Goal: Information Seeking & Learning: Check status

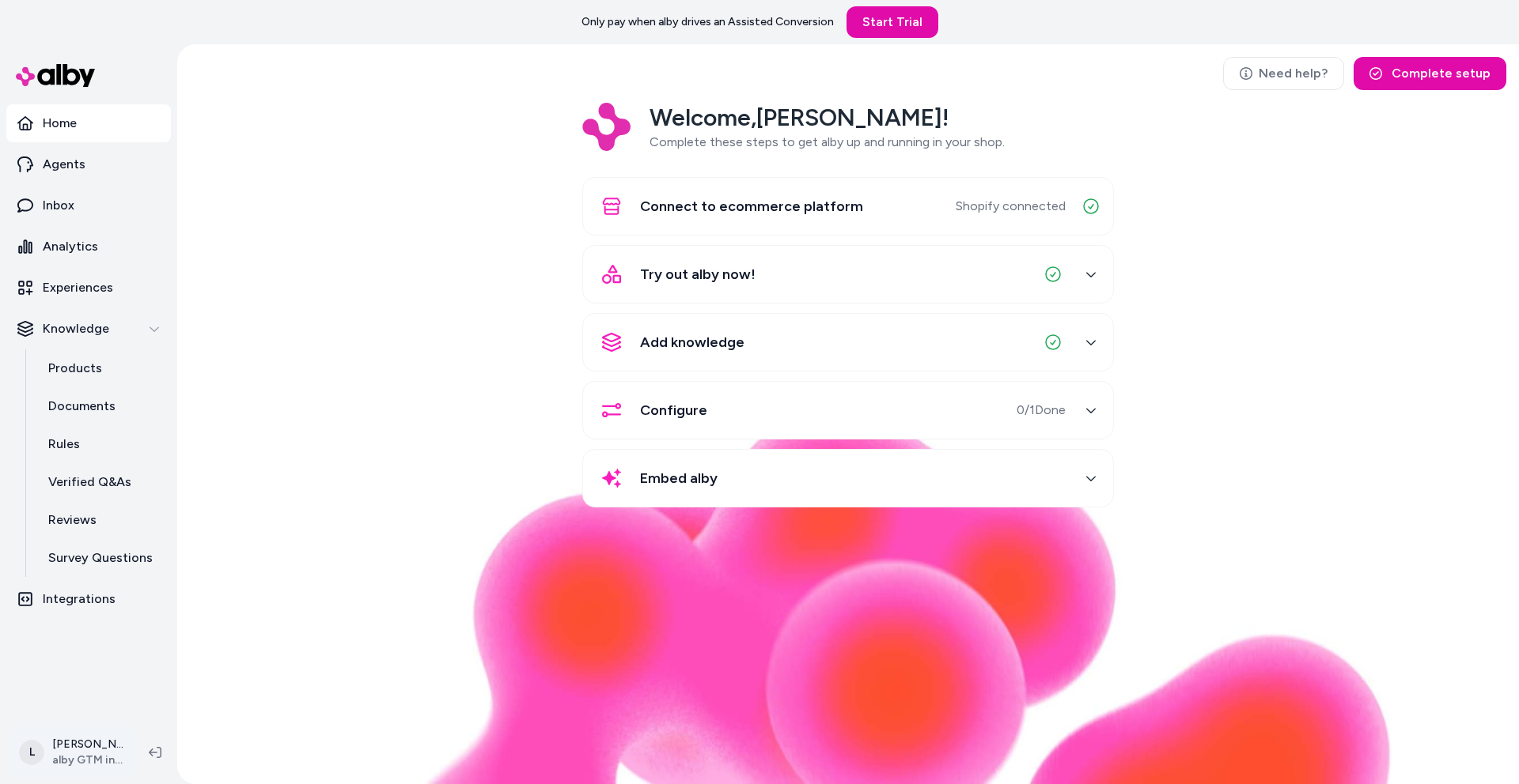
click at [97, 743] on html "Only pay when alby drives an Assisted Conversion Start Trial Home Agents Inbox …" at bounding box center [759, 392] width 1519 height 784
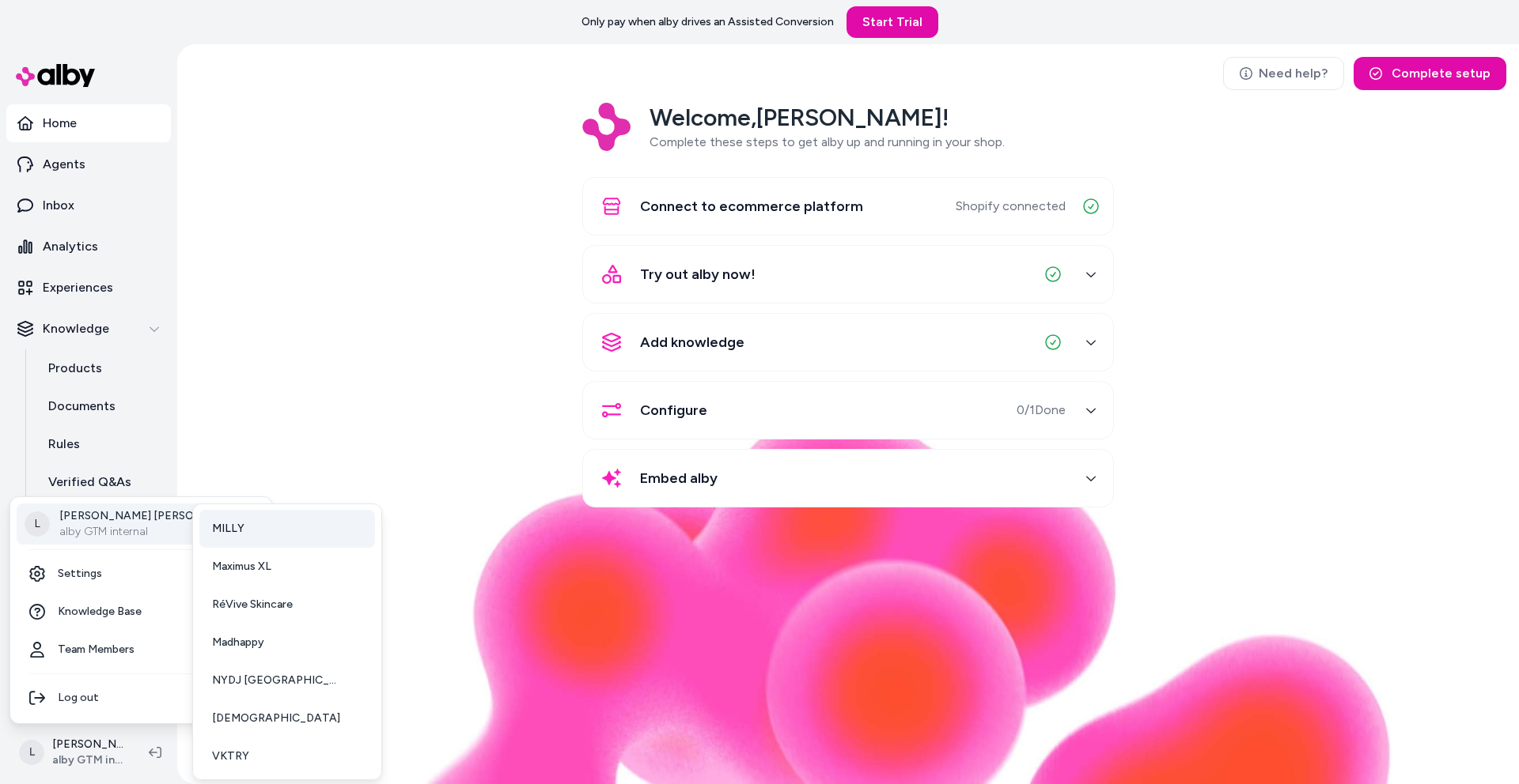
scroll to position [155, 0]
click at [261, 743] on link "VKTRY" at bounding box center [287, 754] width 176 height 38
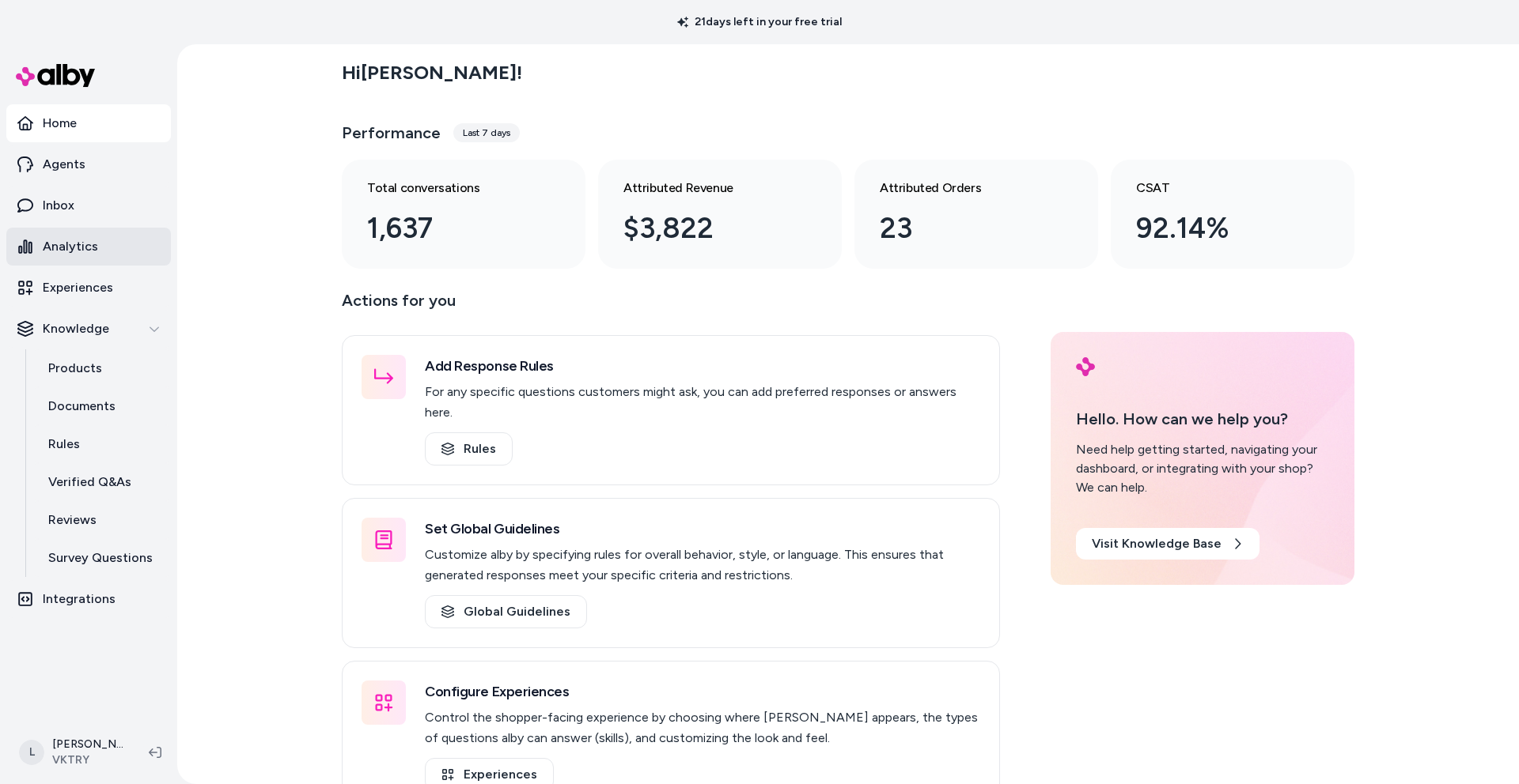
click at [88, 245] on p "Analytics" at bounding box center [70, 247] width 56 height 19
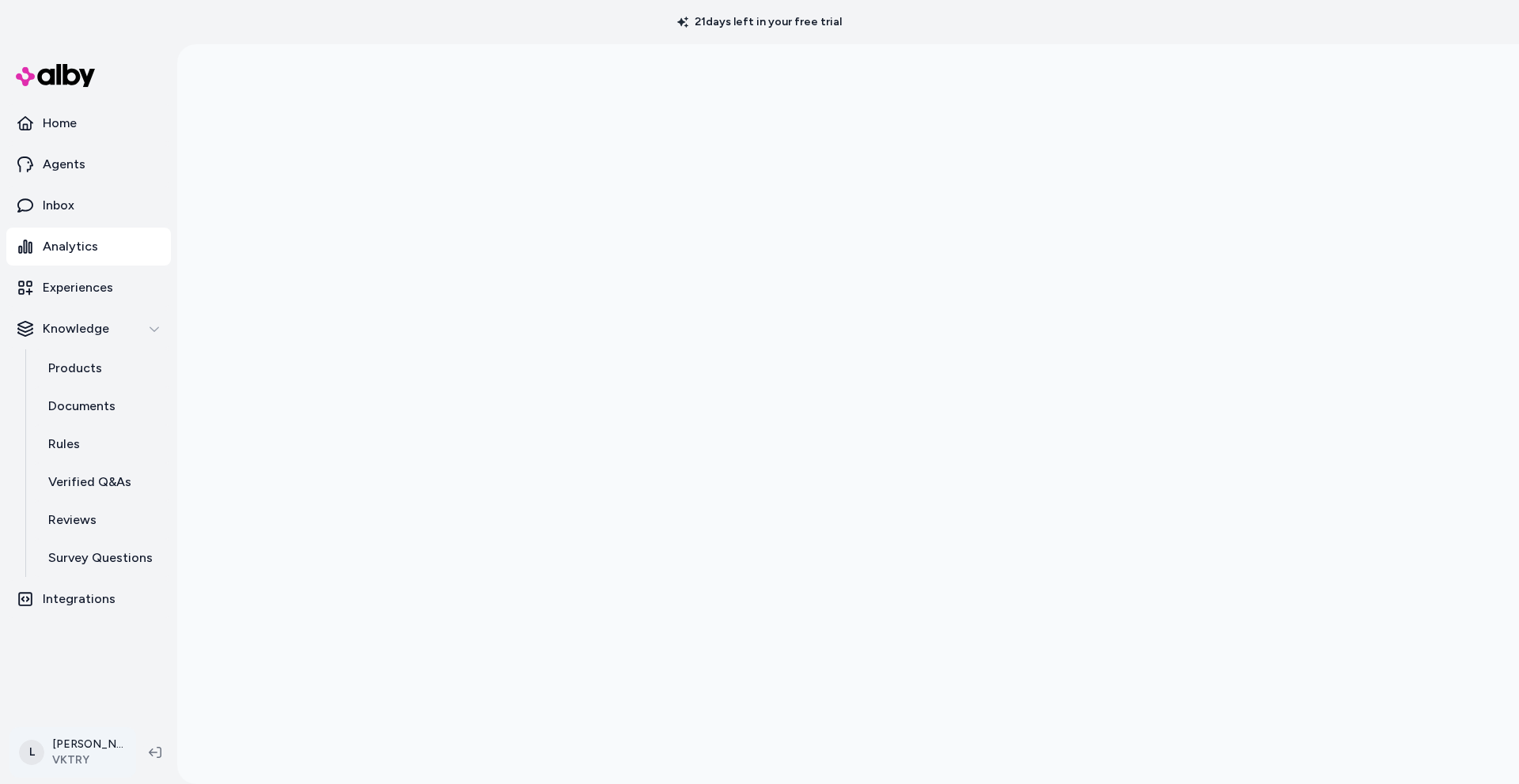
click at [97, 752] on html "21 days left in your free trial Home Agents Inbox Analytics Experiences Knowled…" at bounding box center [759, 392] width 1519 height 784
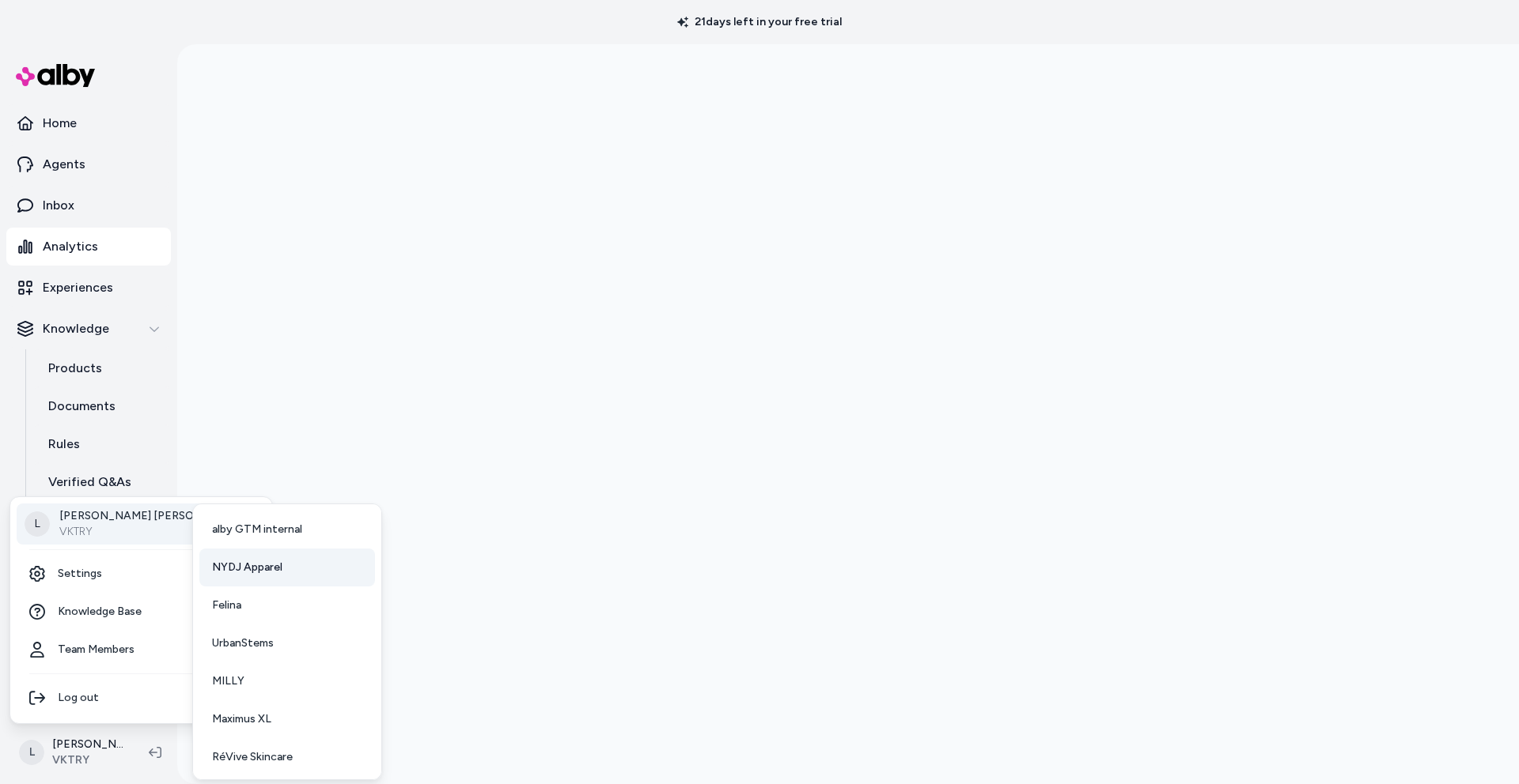
click at [241, 571] on span "NYDJ Apparel" at bounding box center [247, 568] width 71 height 16
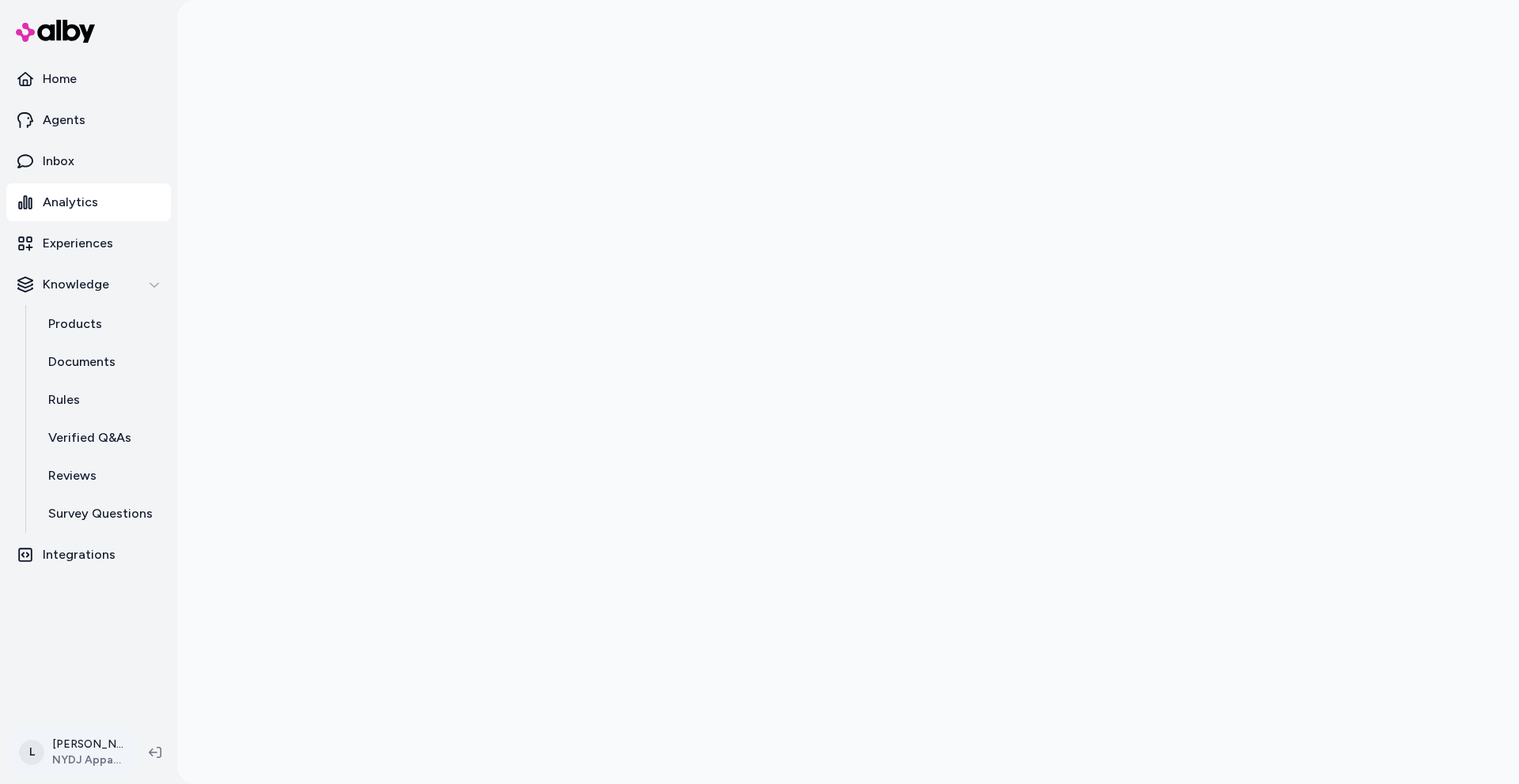
click at [91, 752] on html "Home Agents Inbox Analytics Experiences Knowledge Products Documents Rules Veri…" at bounding box center [759, 392] width 1519 height 784
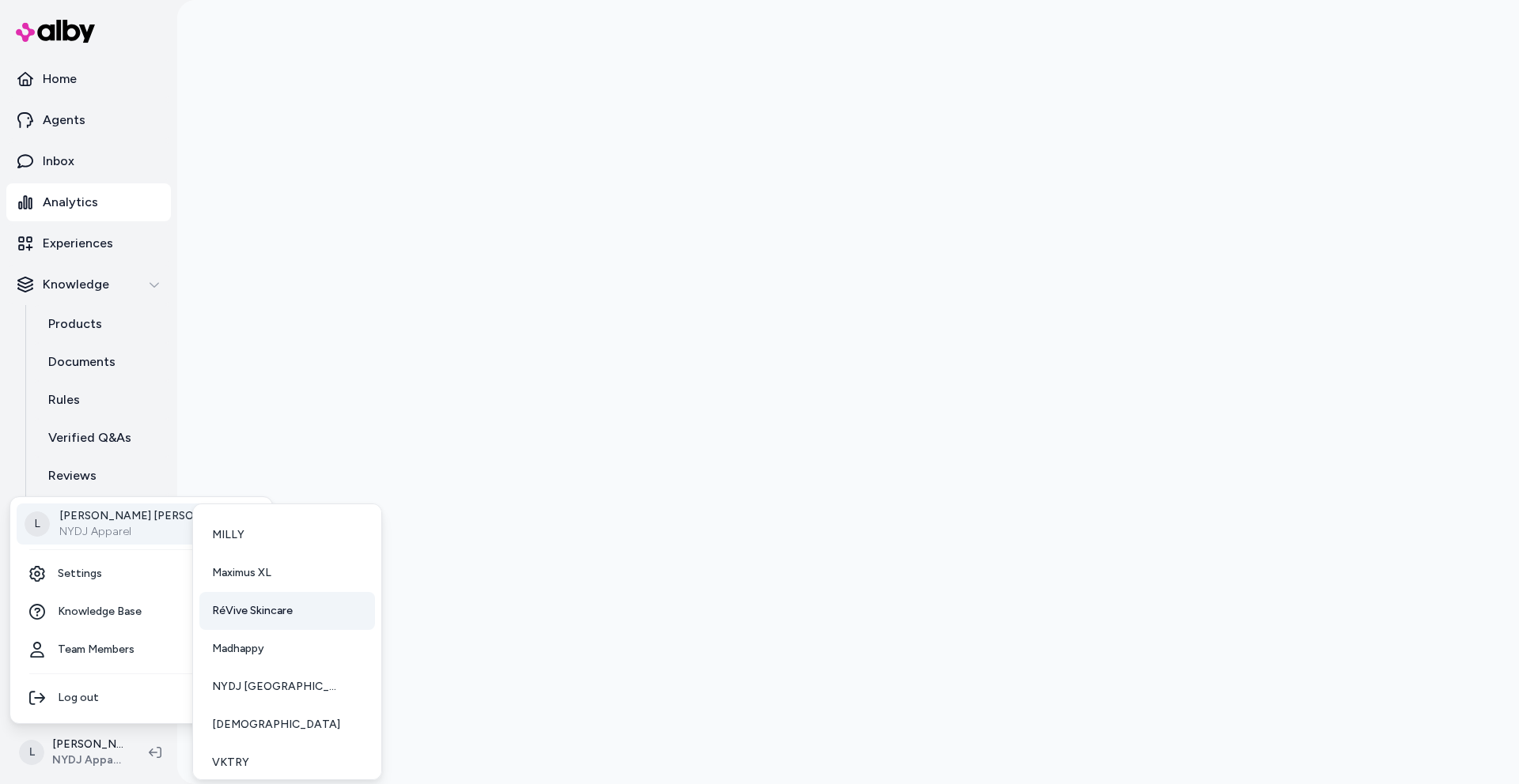
scroll to position [155, 0]
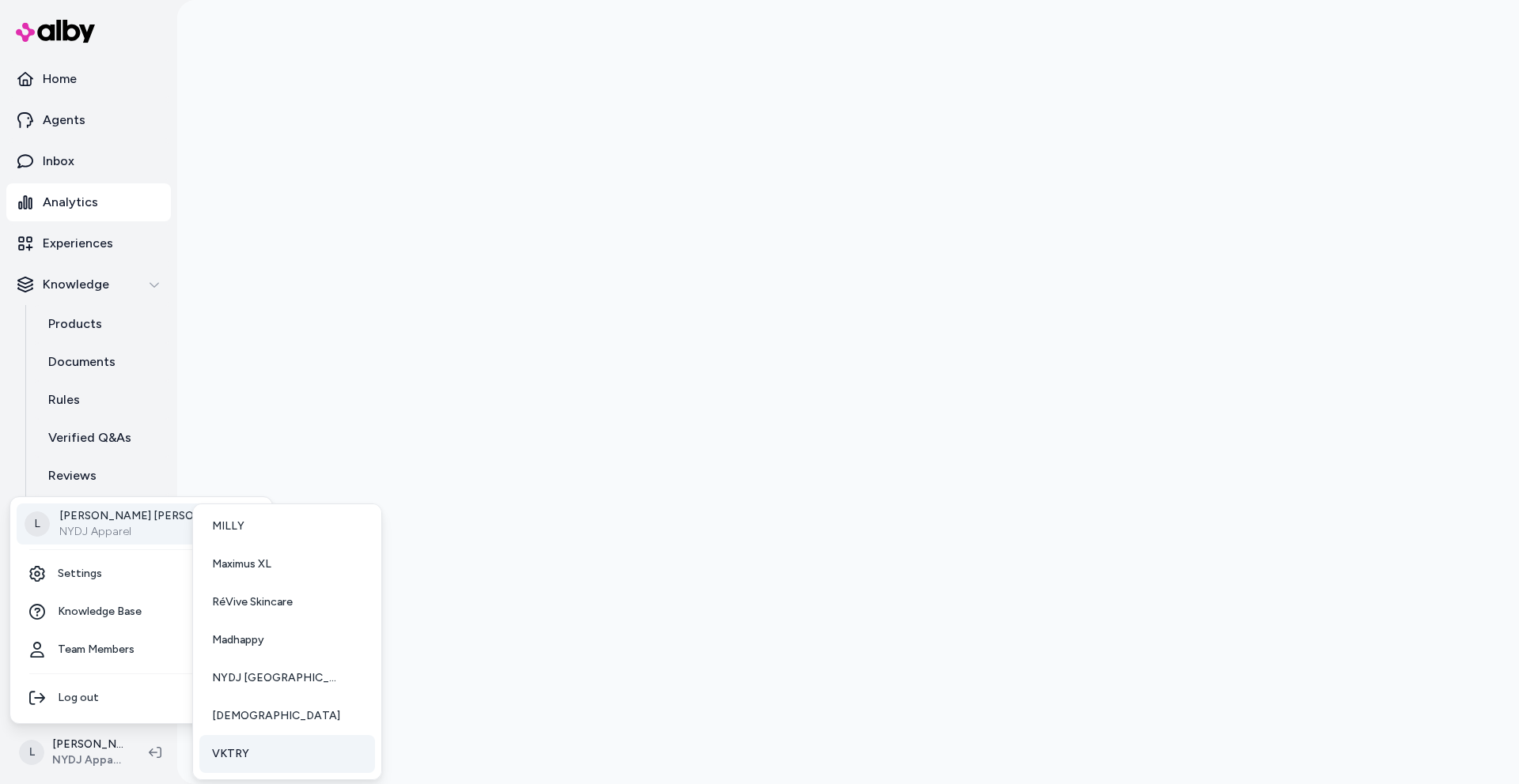
click at [268, 749] on link "VKTRY" at bounding box center [287, 754] width 176 height 38
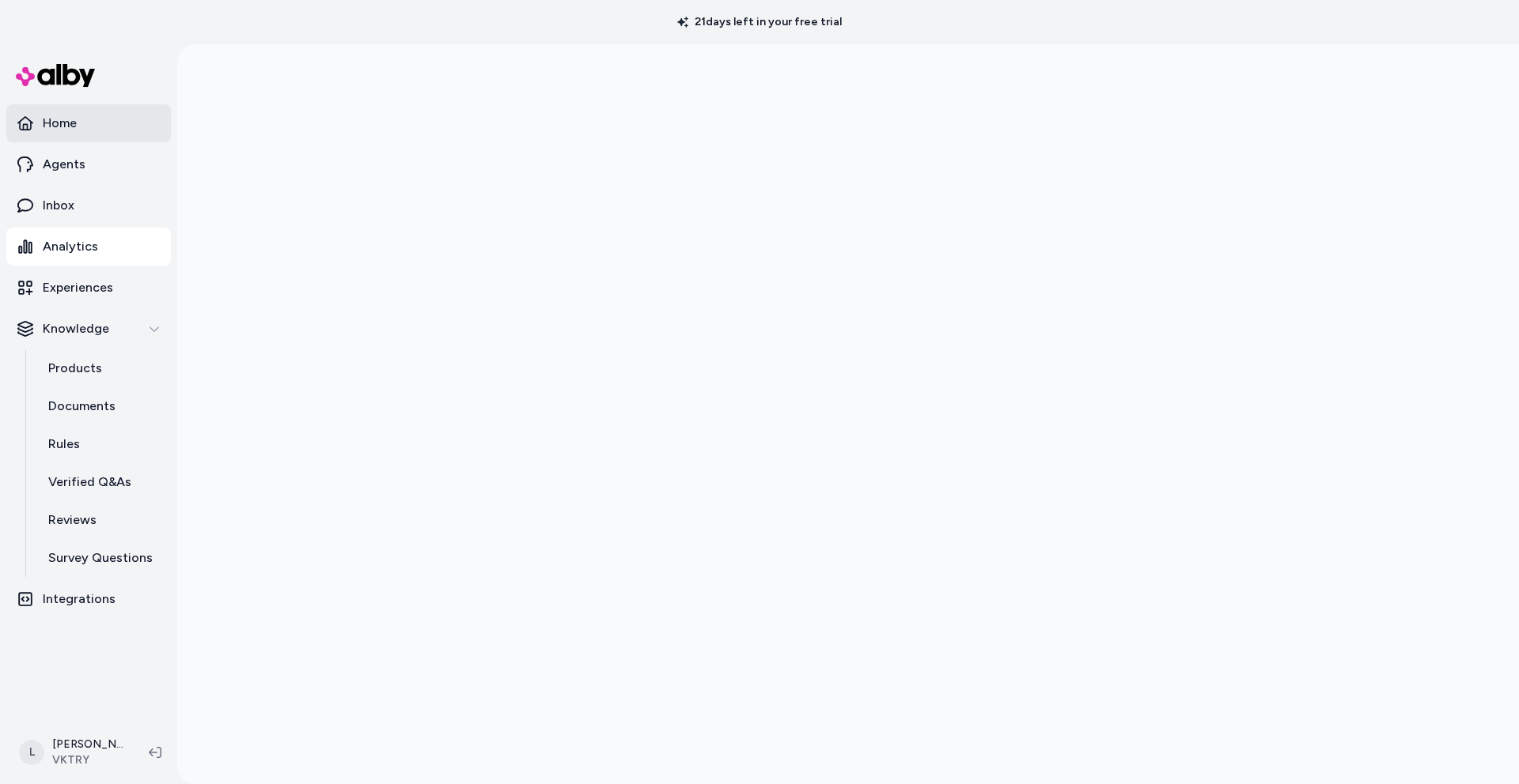
click at [54, 121] on p "Home" at bounding box center [59, 123] width 34 height 19
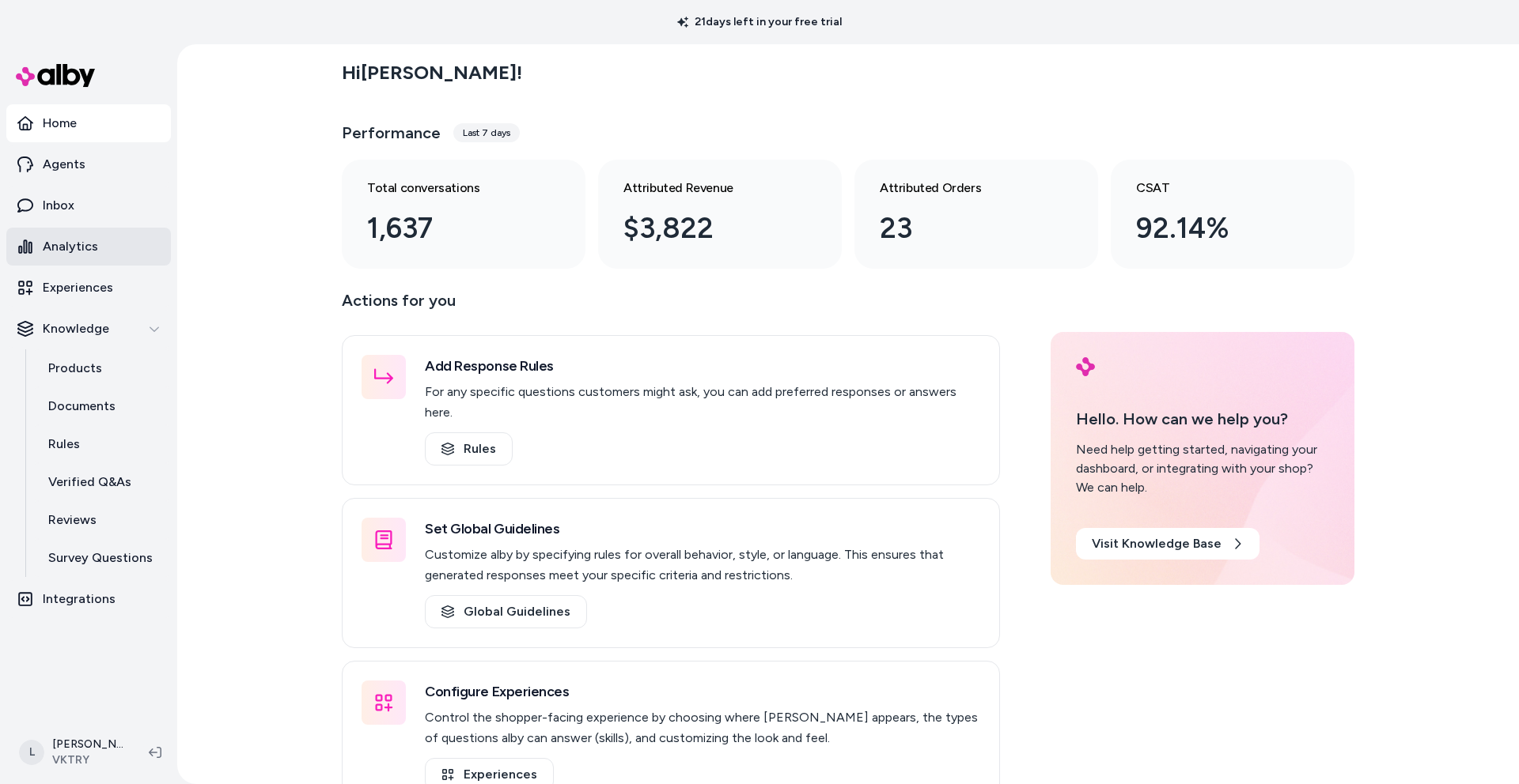
click at [69, 245] on p "Analytics" at bounding box center [70, 247] width 56 height 19
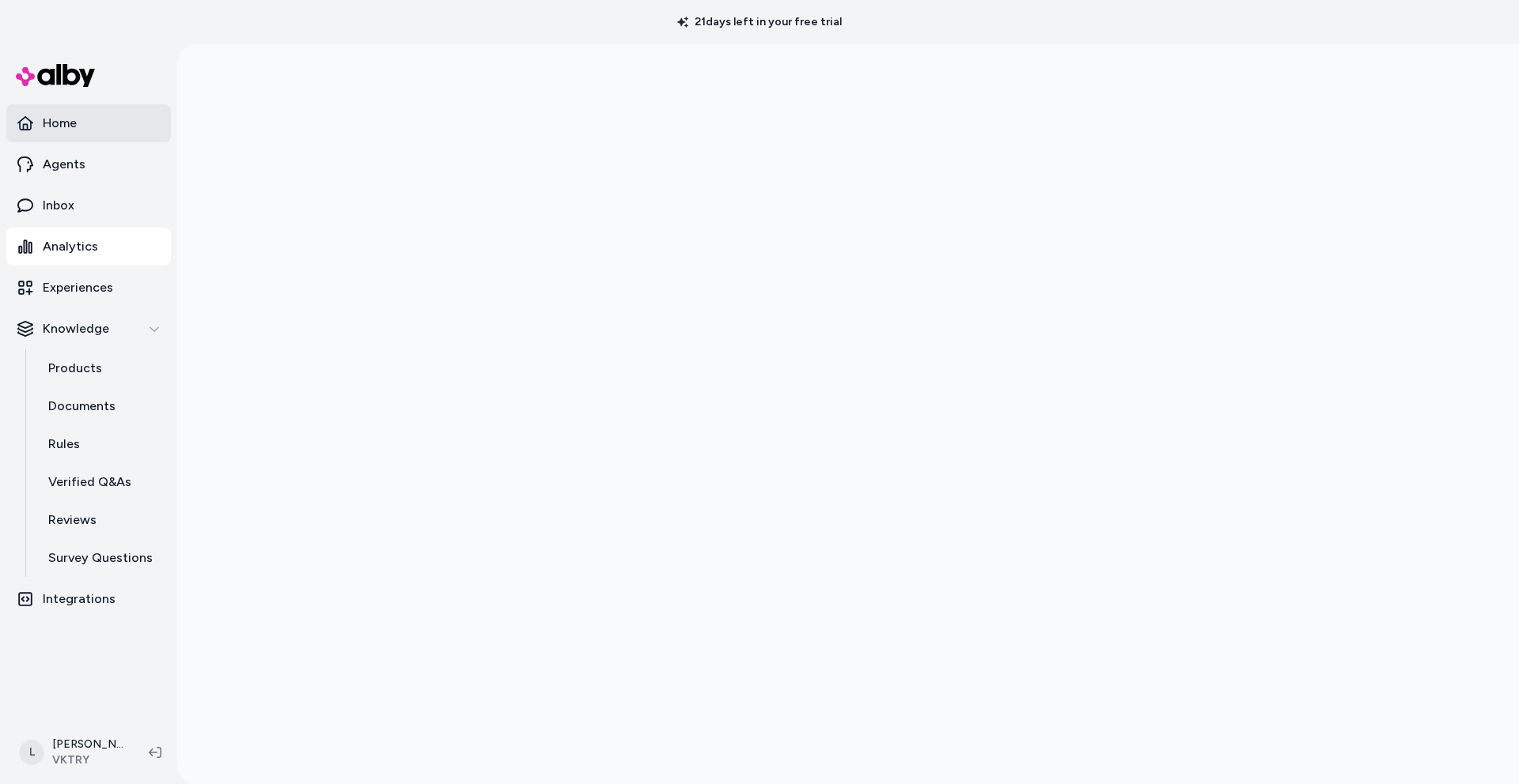
click at [57, 121] on p "Home" at bounding box center [59, 123] width 34 height 19
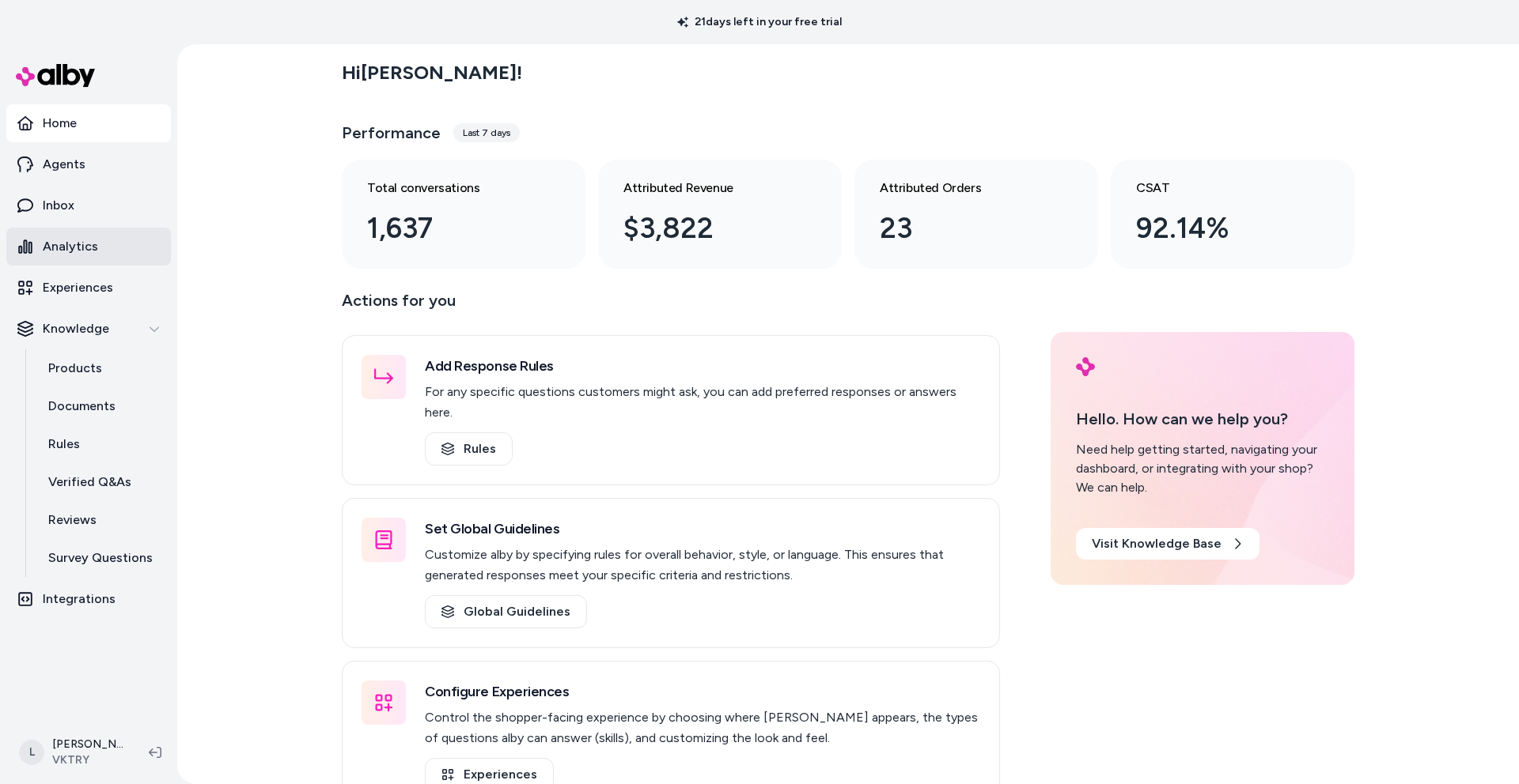
click at [91, 249] on p "Analytics" at bounding box center [70, 247] width 56 height 19
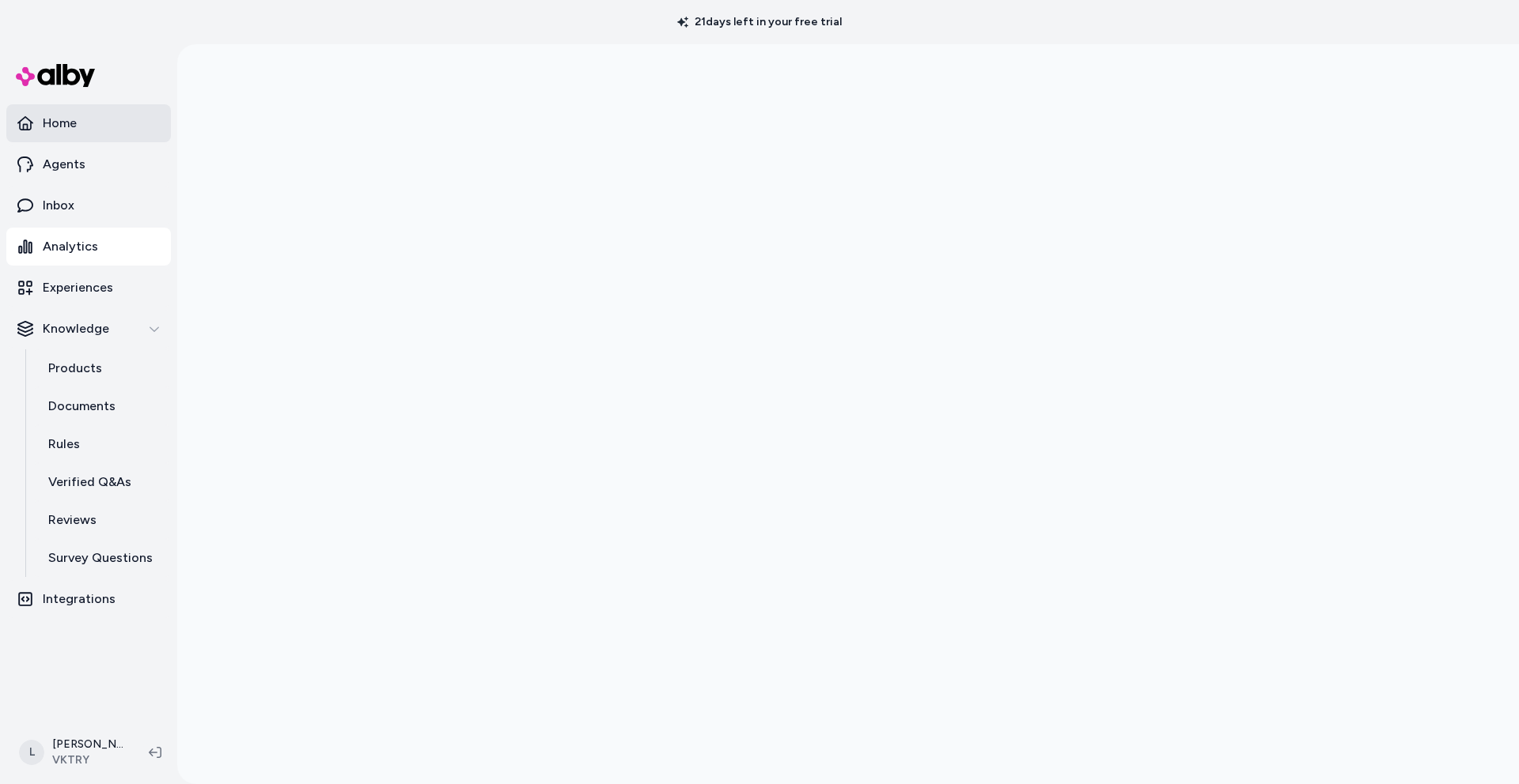
click at [58, 125] on p "Home" at bounding box center [59, 123] width 34 height 19
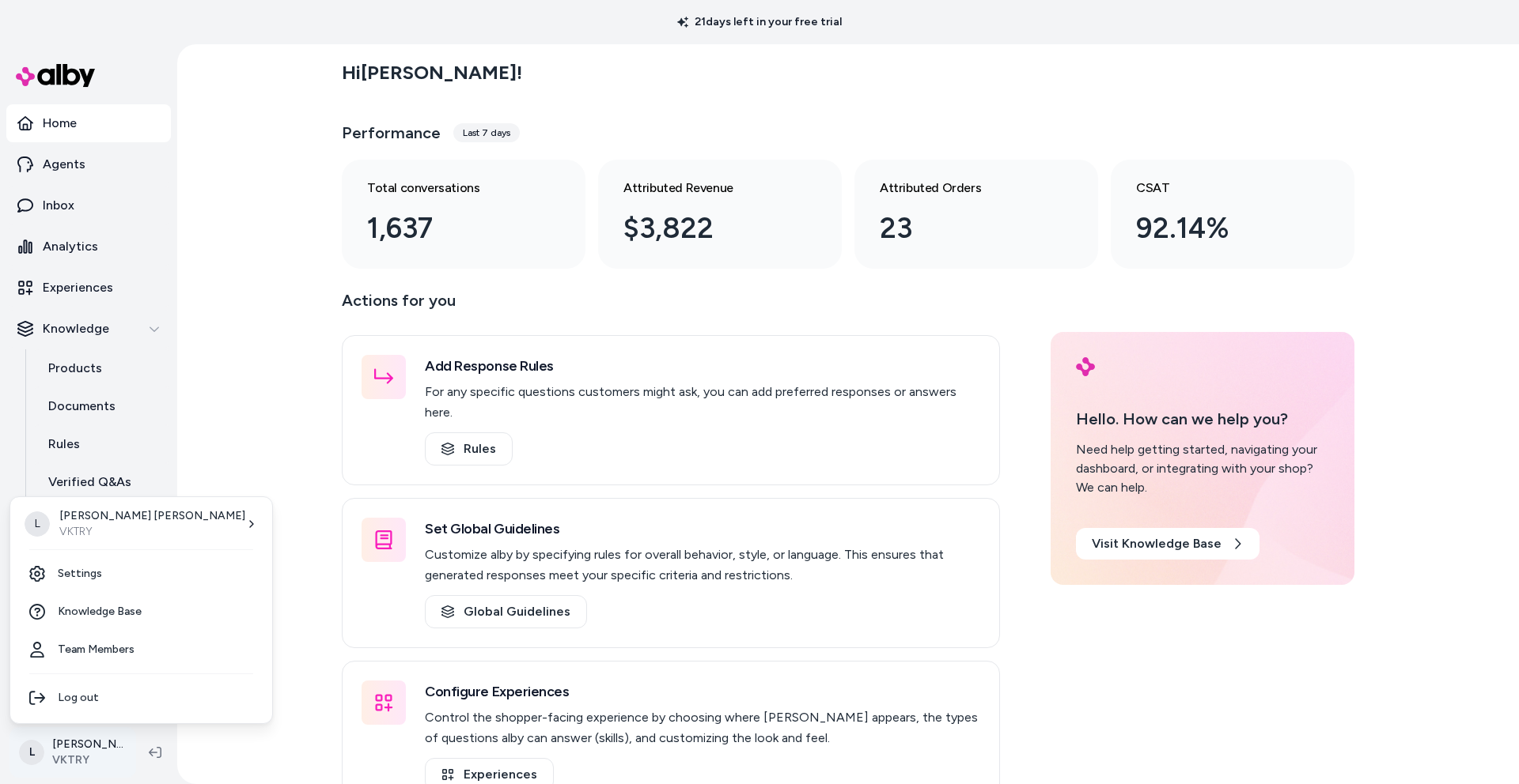
click at [72, 755] on html "21 days left in your free trial Home Agents Inbox Analytics Experiences Knowled…" at bounding box center [759, 392] width 1519 height 784
click at [179, 465] on html "21 days left in your free trial Home Agents Inbox Analytics Experiences Knowled…" at bounding box center [759, 392] width 1519 height 784
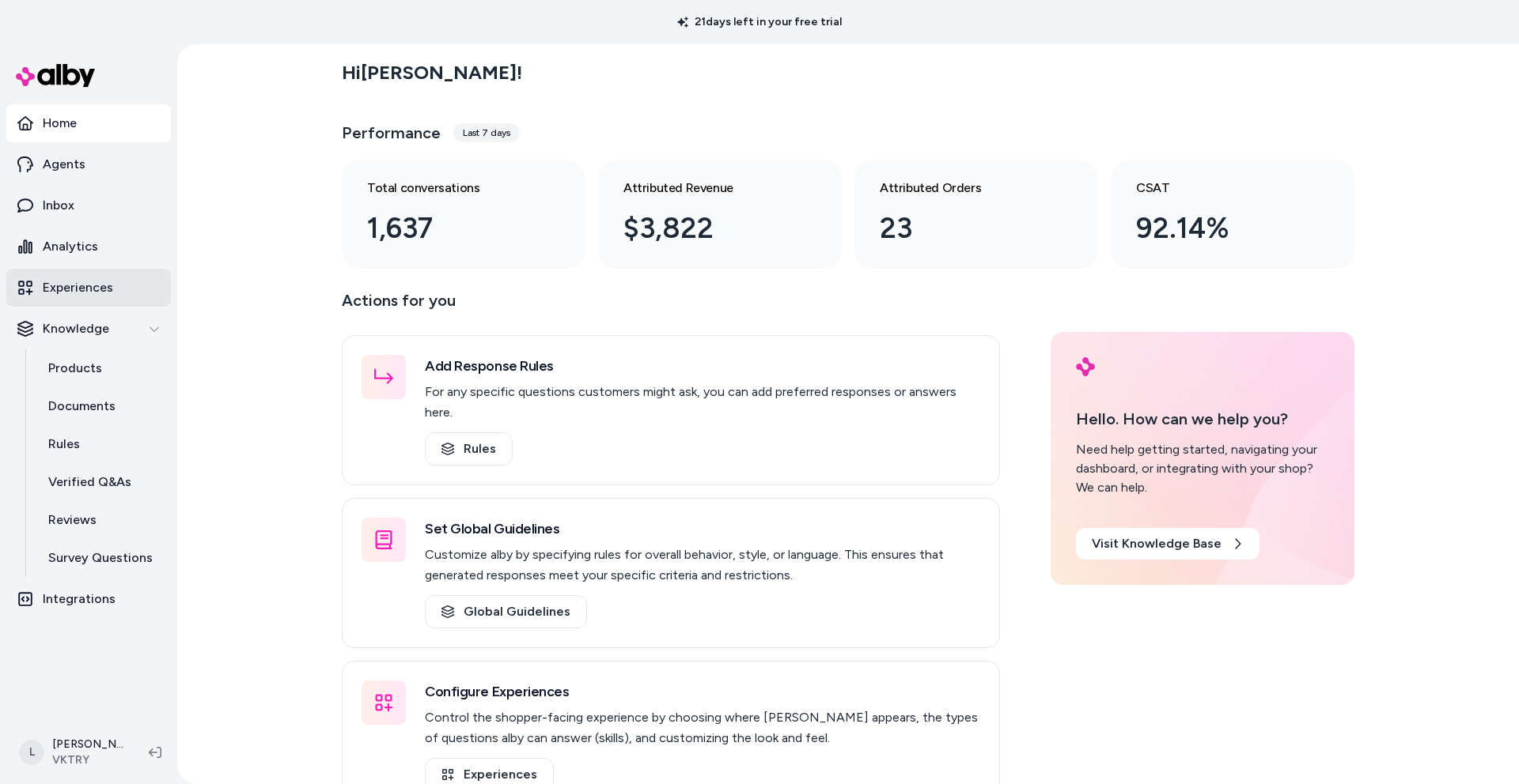
click at [81, 271] on link "Experiences" at bounding box center [89, 288] width 165 height 38
click at [82, 242] on p "Analytics" at bounding box center [70, 247] width 56 height 19
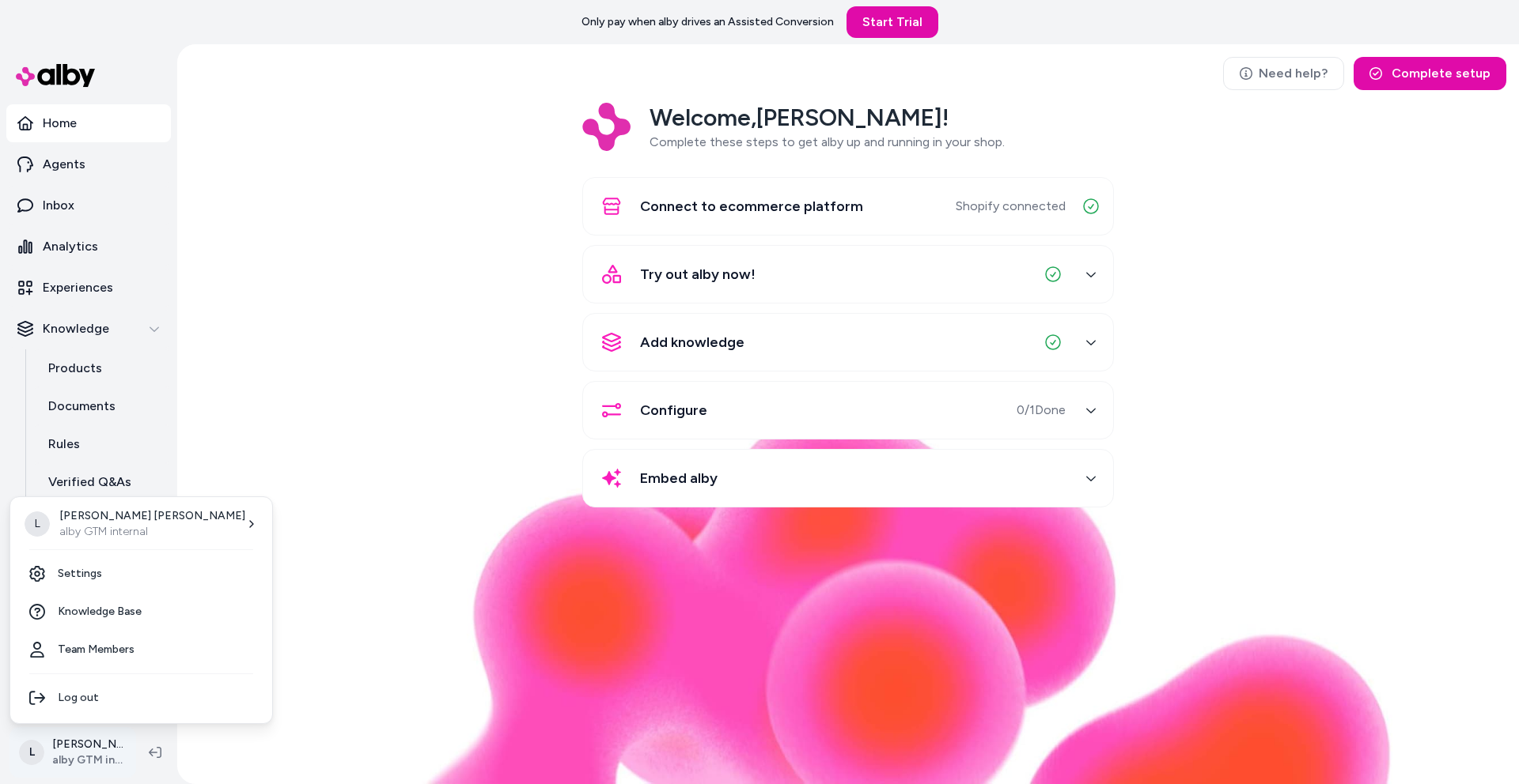
click at [88, 773] on html "Only pay when alby drives an Assisted Conversion Start Trial Home Agents Inbox …" at bounding box center [759, 392] width 1519 height 784
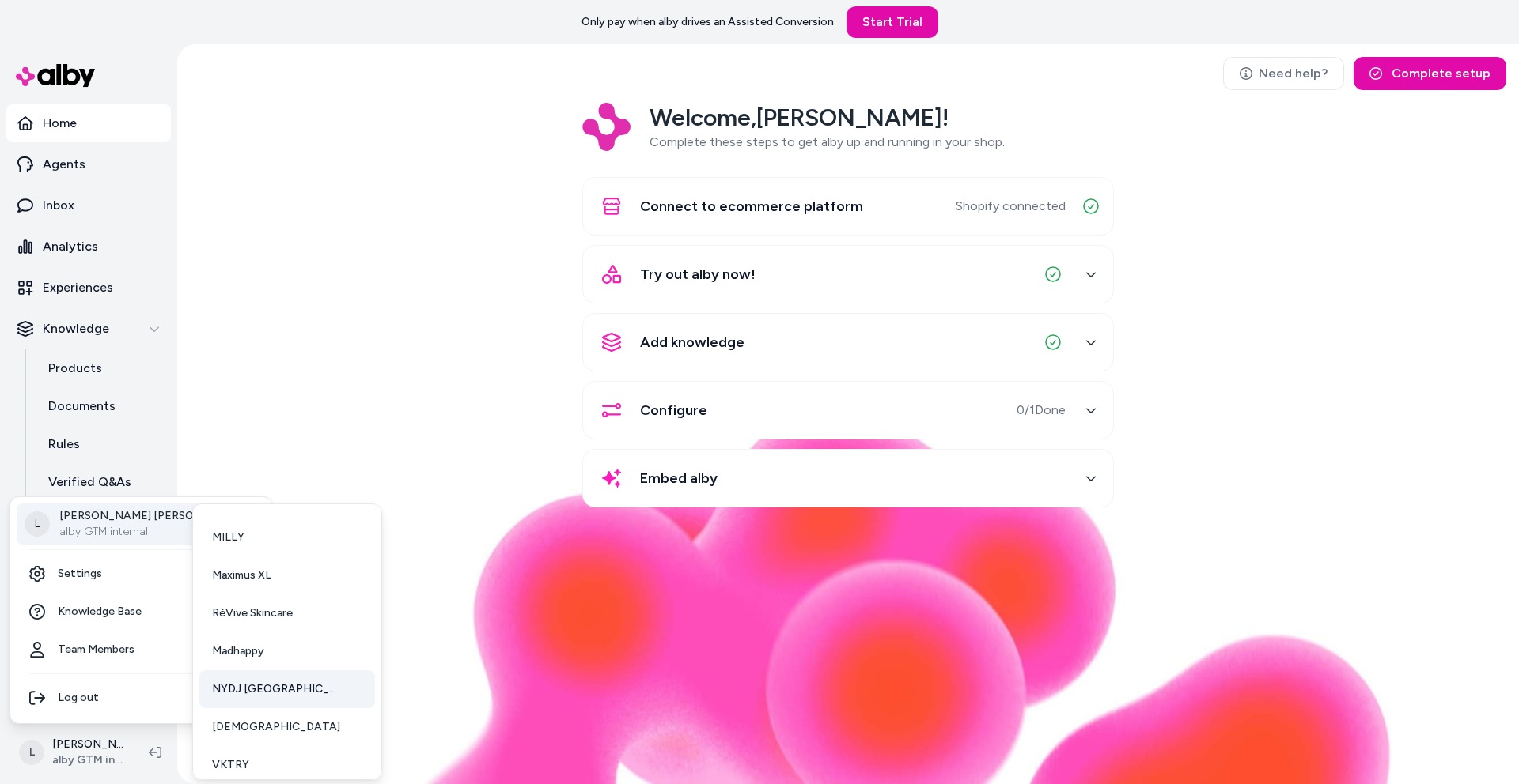
scroll to position [155, 0]
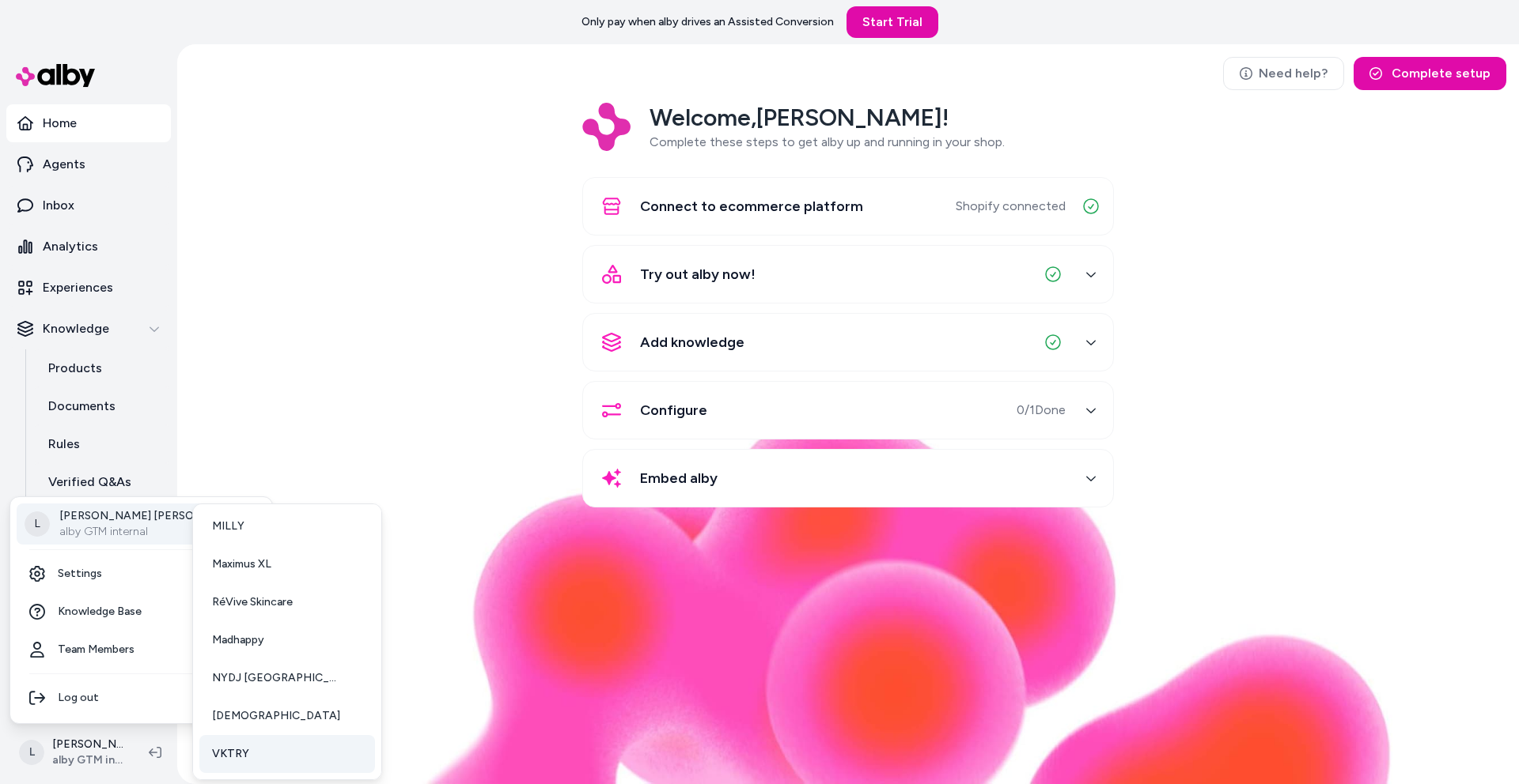
click at [242, 748] on span "VKTRY" at bounding box center [230, 754] width 37 height 16
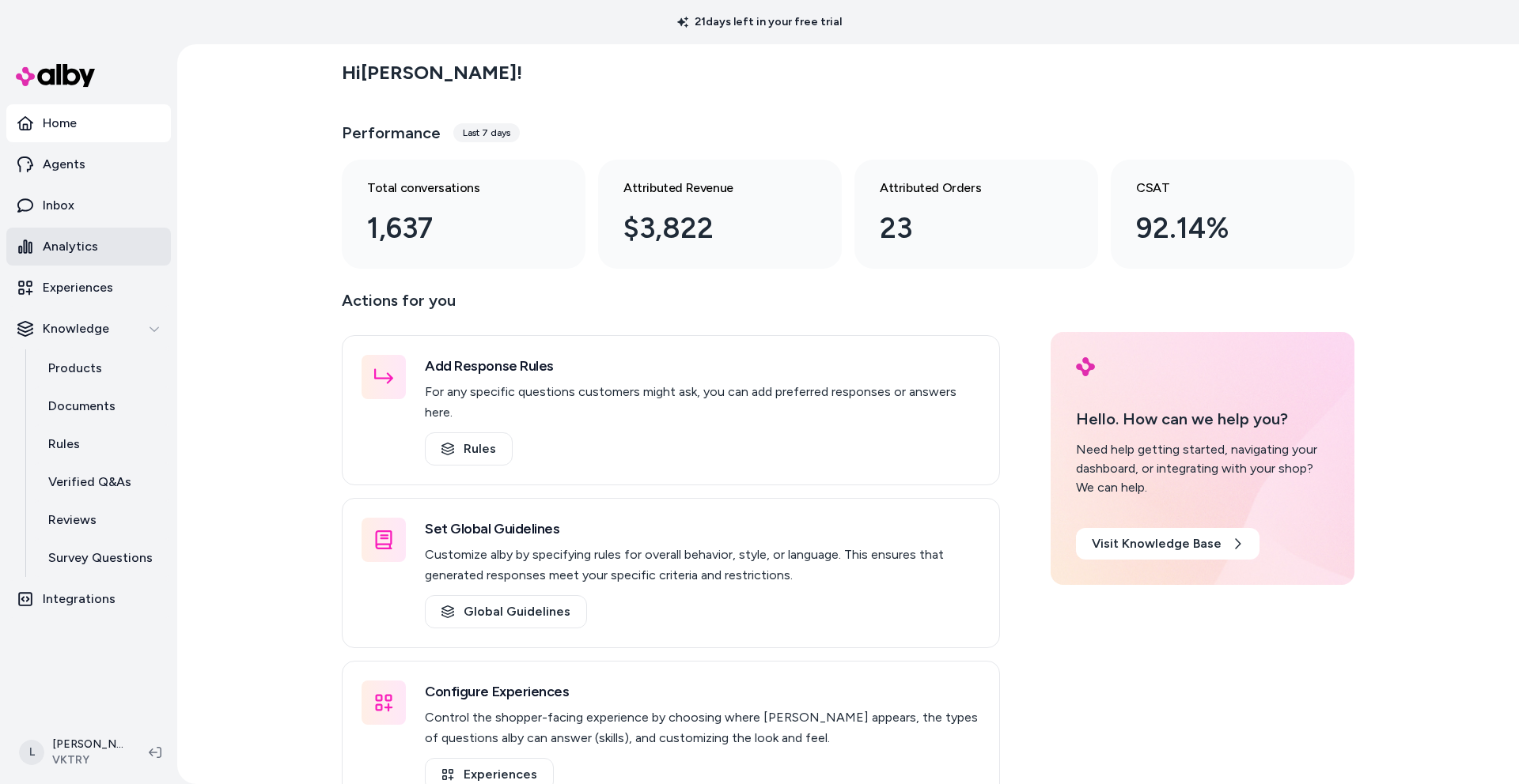
click at [59, 247] on p "Analytics" at bounding box center [70, 247] width 56 height 19
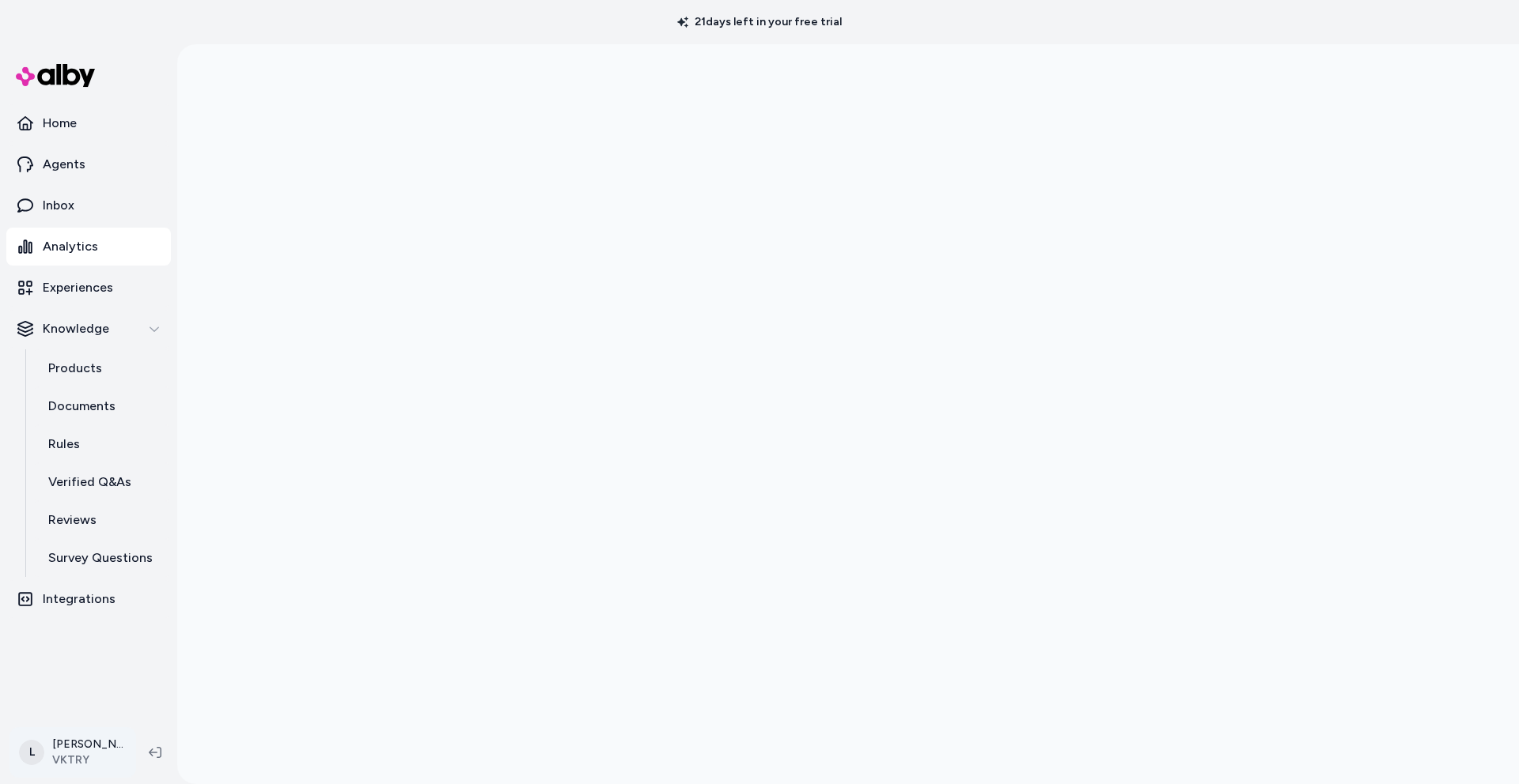
click at [67, 747] on html "21 days left in your free trial Home Agents Inbox Analytics Experiences Knowled…" at bounding box center [759, 392] width 1519 height 784
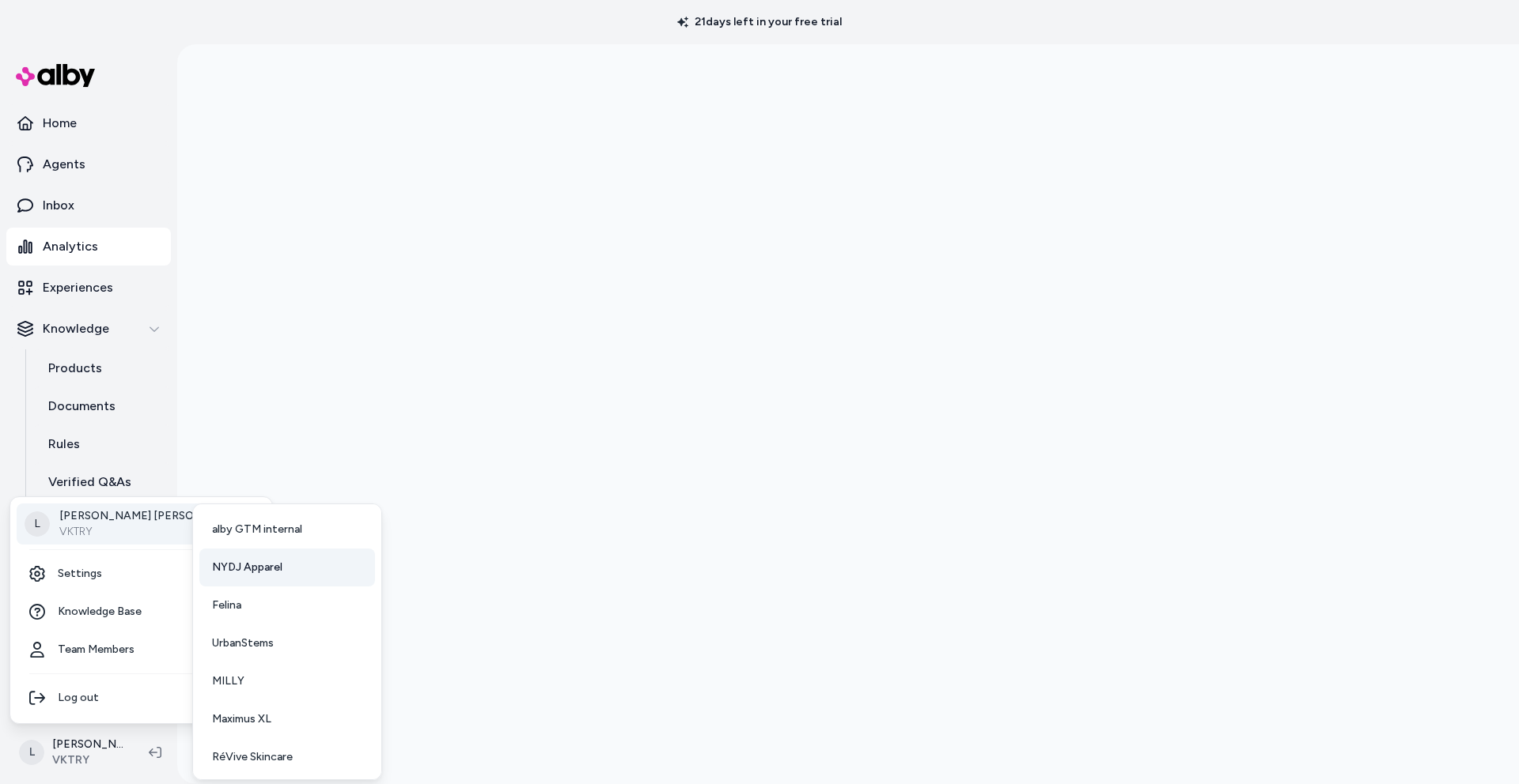
click at [284, 568] on link "NYDJ Apparel" at bounding box center [287, 568] width 176 height 38
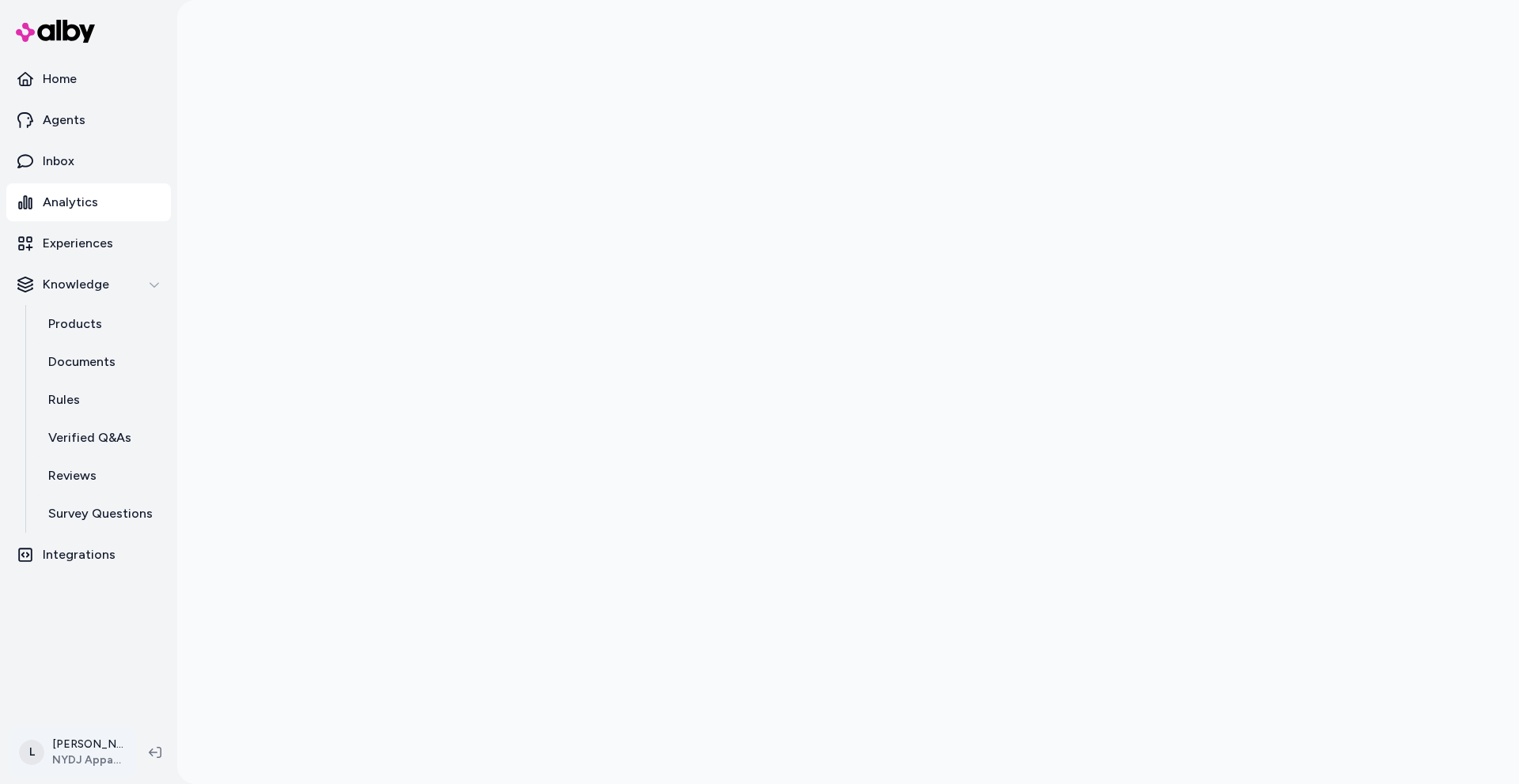
click at [73, 759] on html "Home Agents Inbox Analytics Experiences Knowledge Products Documents Rules Veri…" at bounding box center [759, 392] width 1519 height 784
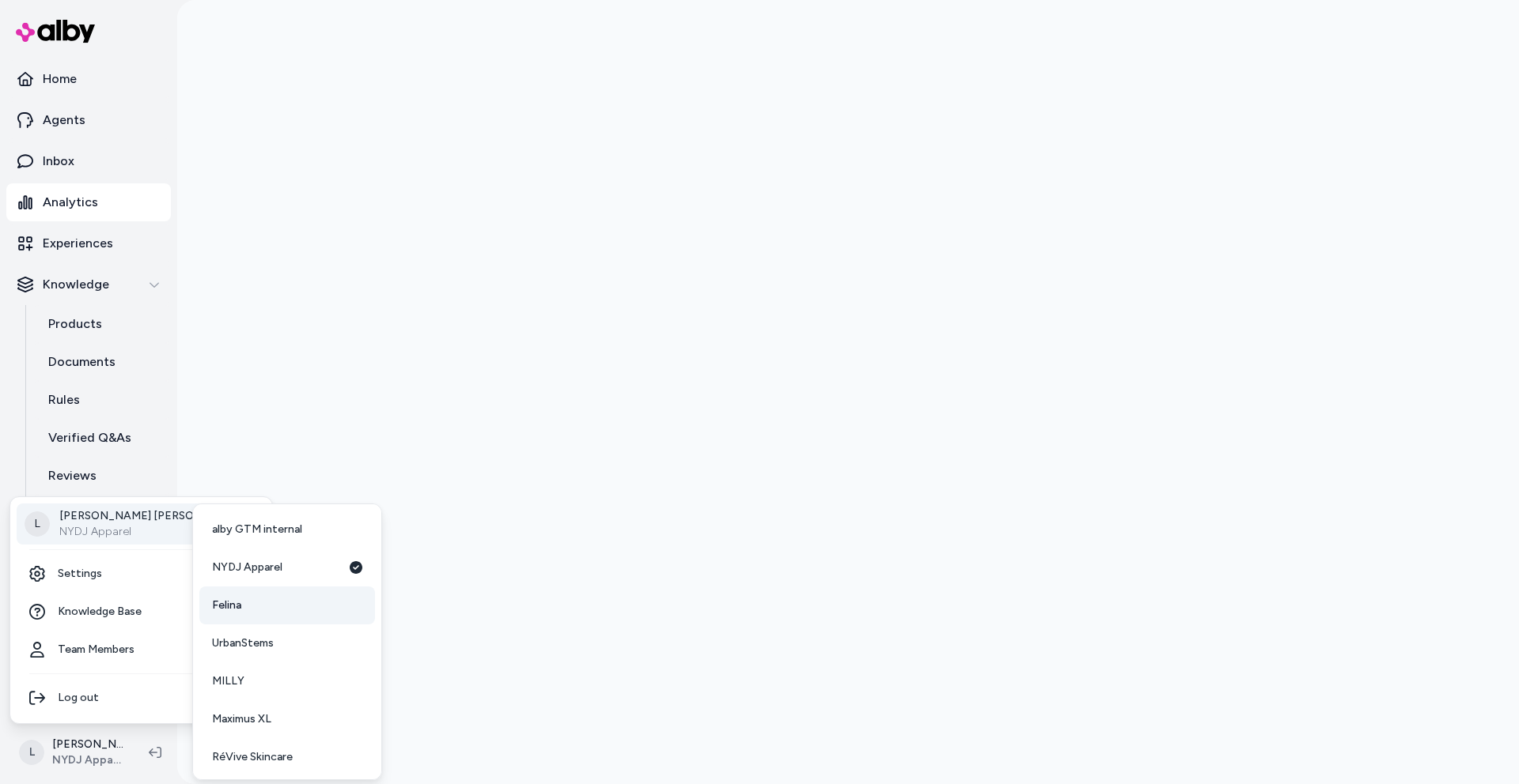
click at [245, 613] on link "Felina" at bounding box center [287, 605] width 176 height 38
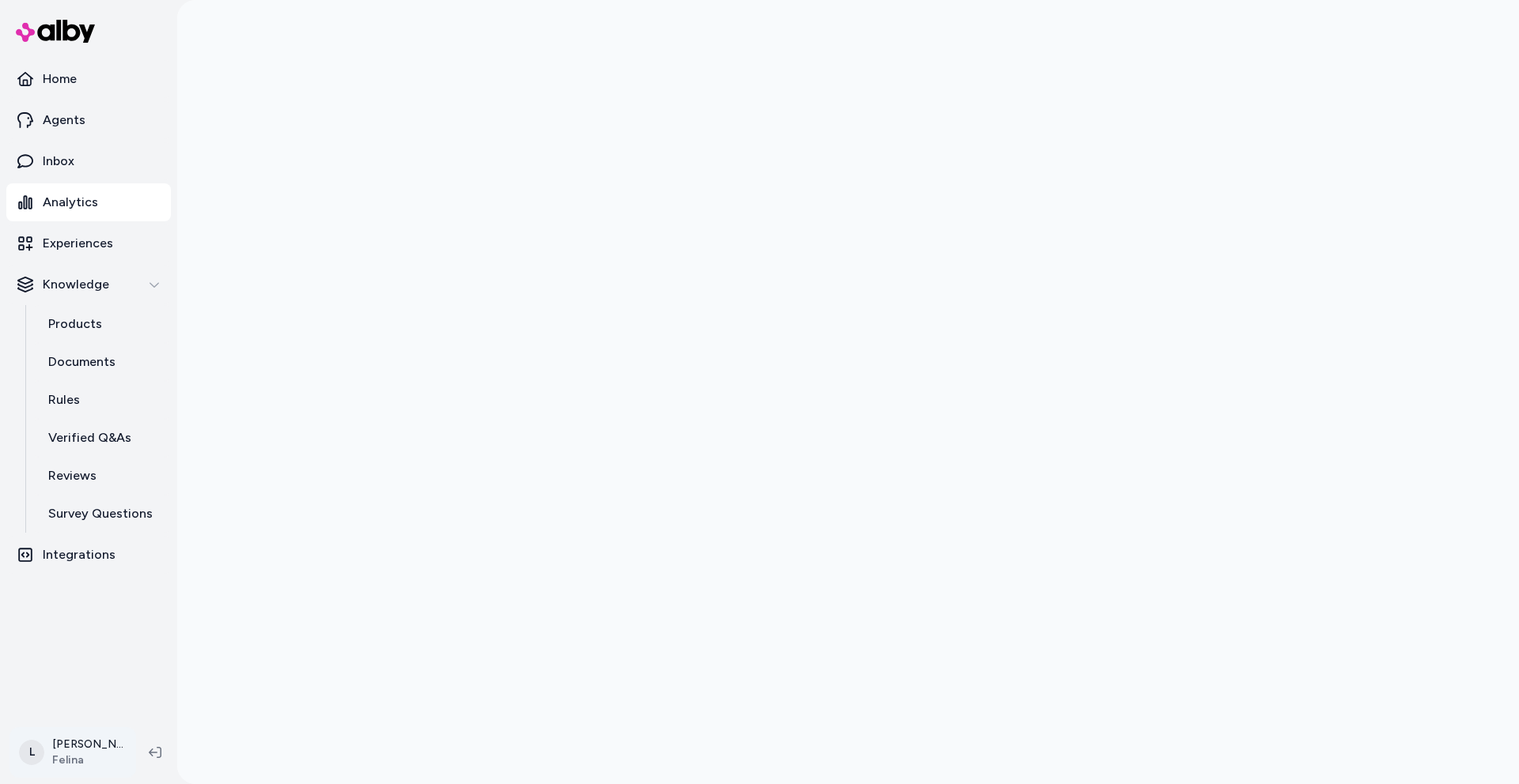
click at [84, 764] on html "Home Agents Inbox Analytics Experiences Knowledge Products Documents Rules Veri…" at bounding box center [759, 392] width 1519 height 784
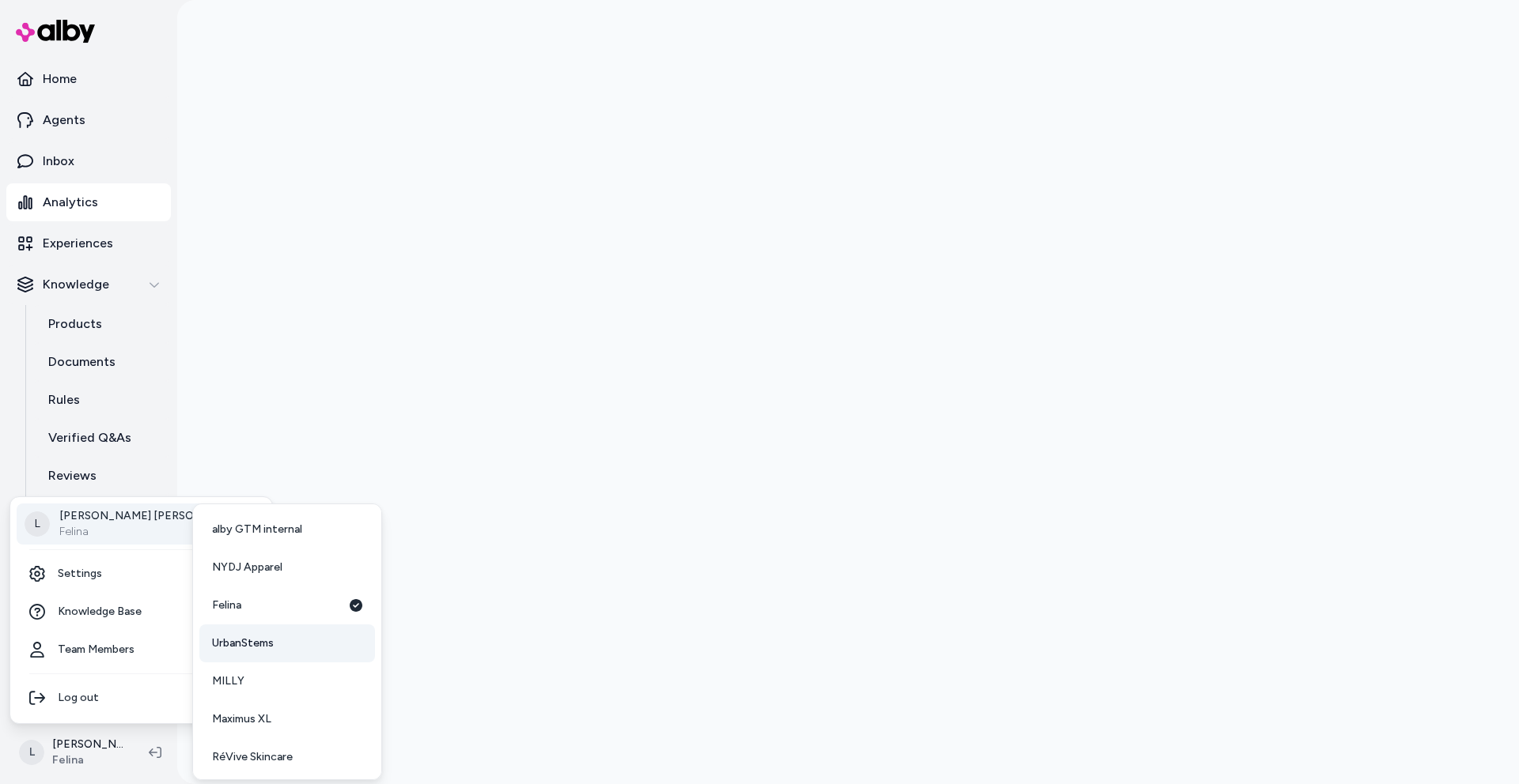
click at [240, 660] on link "UrbanStems" at bounding box center [287, 644] width 176 height 38
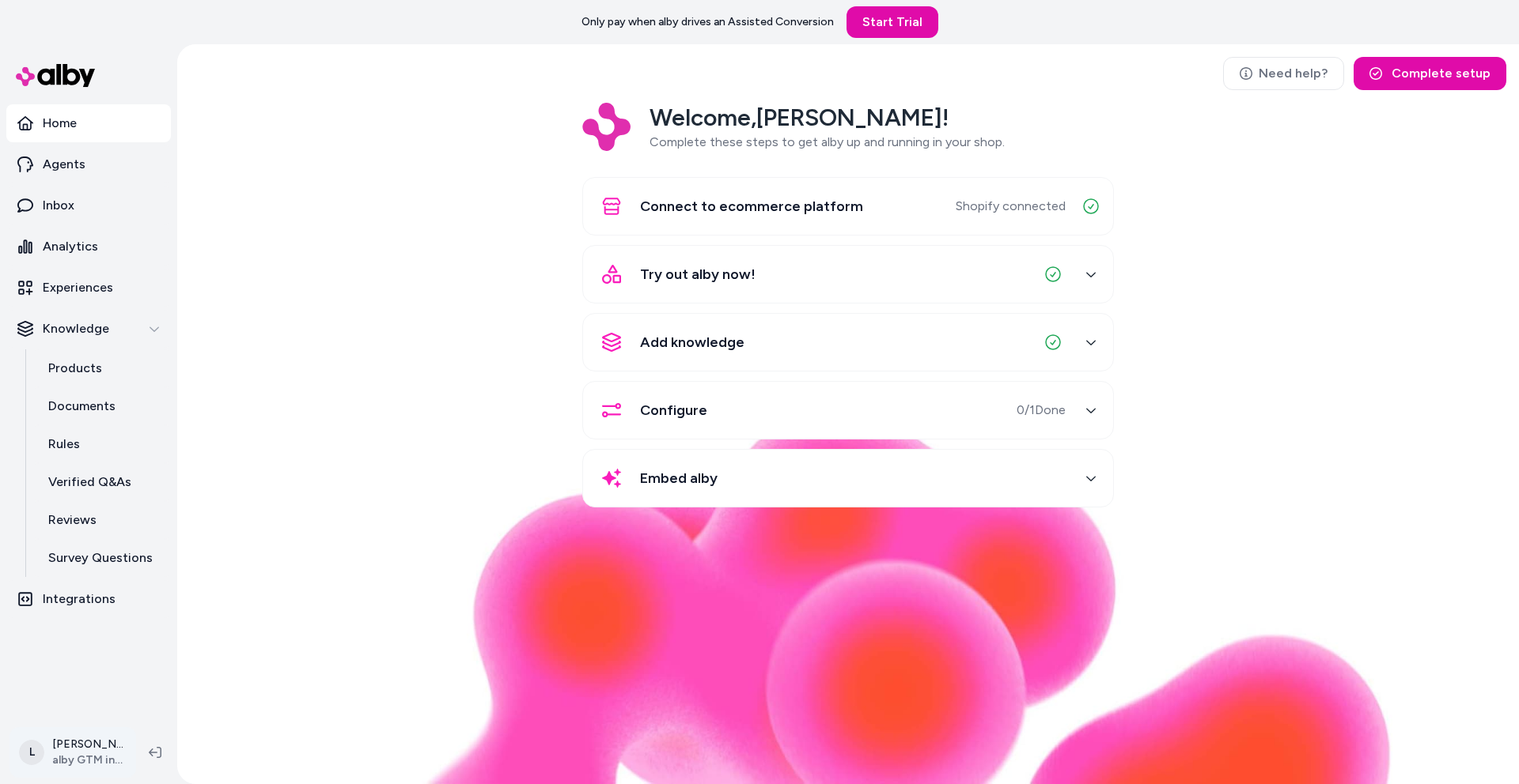
click at [65, 757] on html "Only pay when alby drives an Assisted Conversion Start Trial Home Agents Inbox …" at bounding box center [759, 392] width 1519 height 784
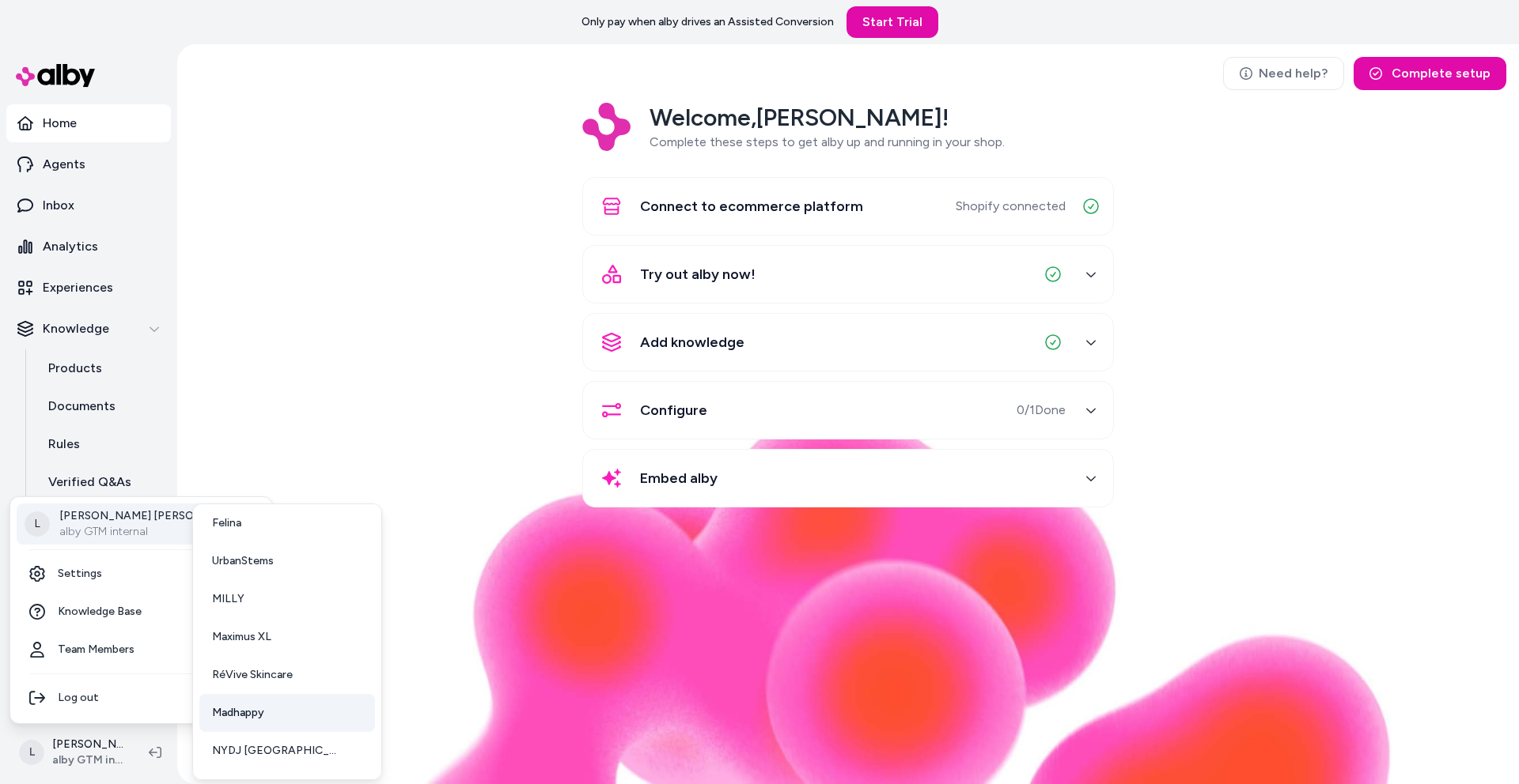
scroll to position [155, 0]
click at [253, 750] on link "VKTRY" at bounding box center [287, 754] width 176 height 38
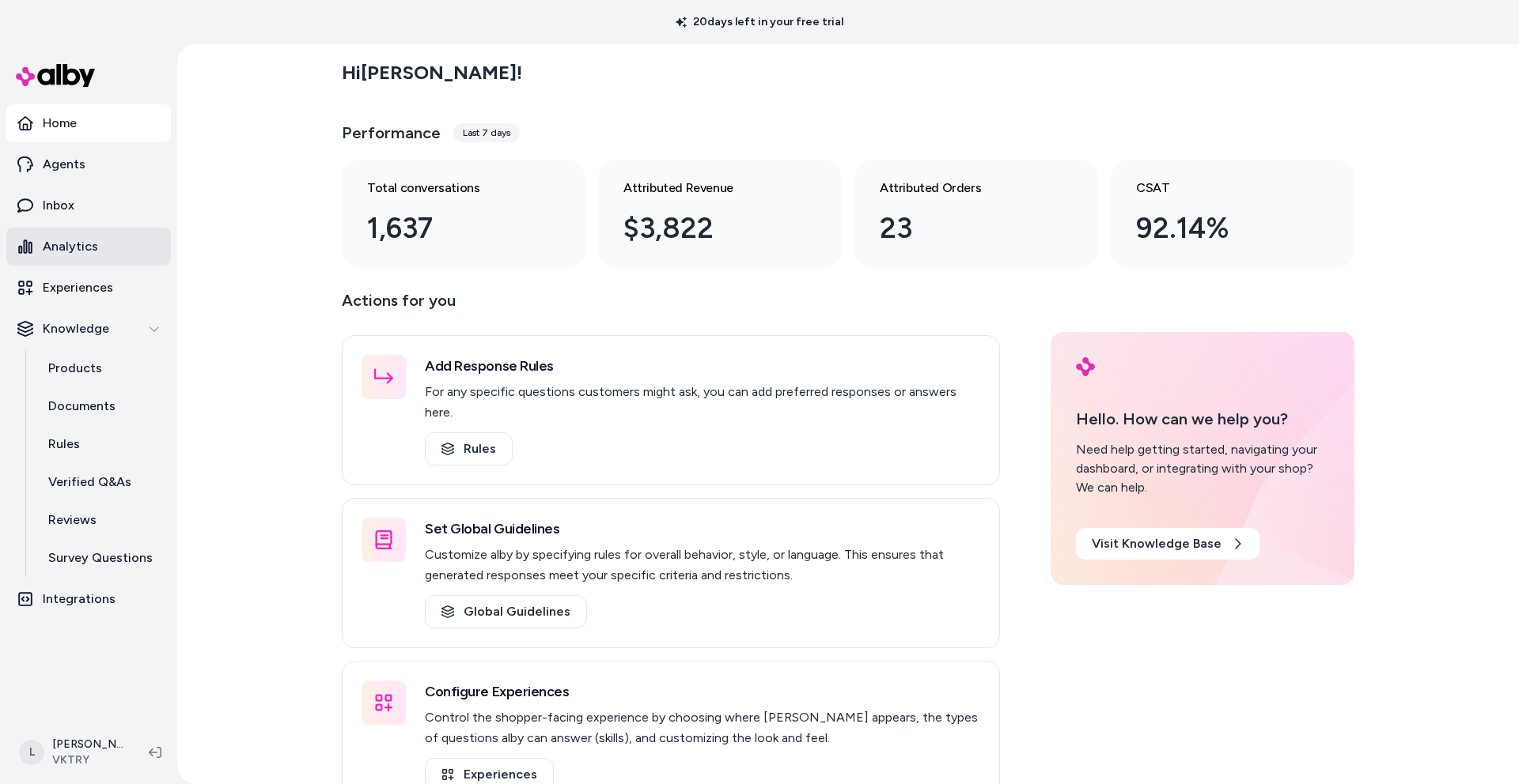
click at [81, 245] on p "Analytics" at bounding box center [70, 247] width 56 height 19
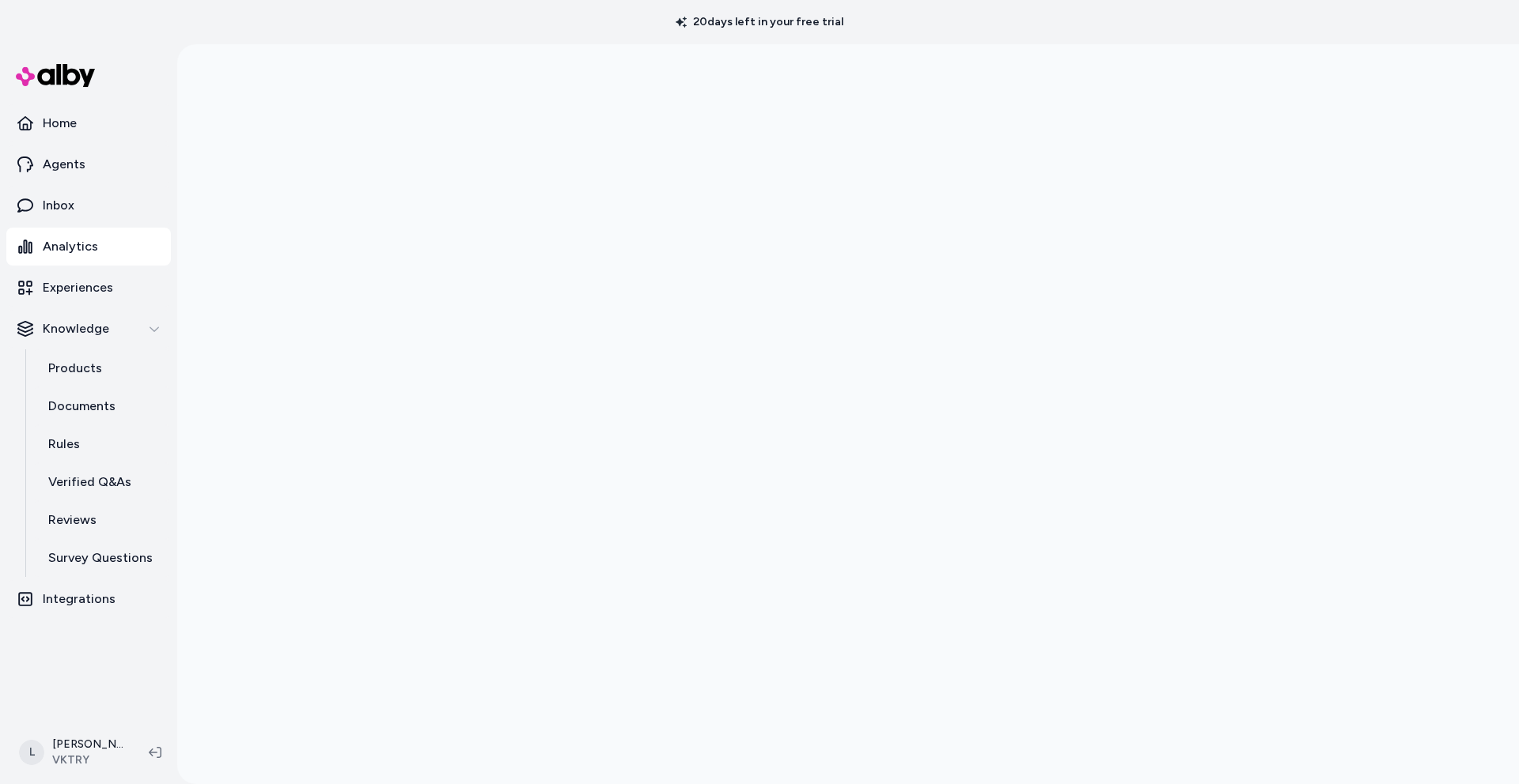
click at [1382, 129] on div at bounding box center [848, 436] width 1342 height 784
